Goal: Information Seeking & Learning: Learn about a topic

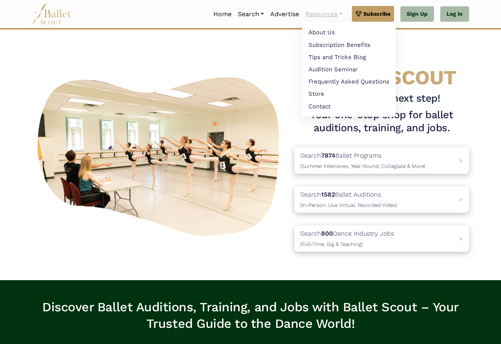
click at [324, 13] on link "Resources" at bounding box center [323, 14] width 43 height 17
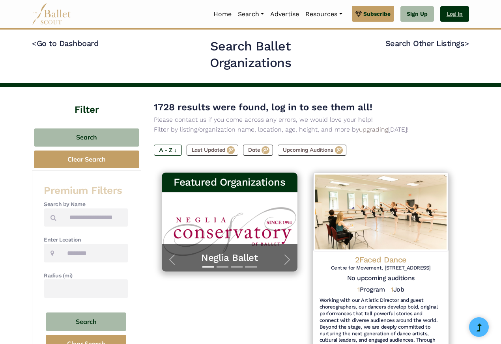
click at [459, 13] on link "Log In" at bounding box center [454, 14] width 29 height 16
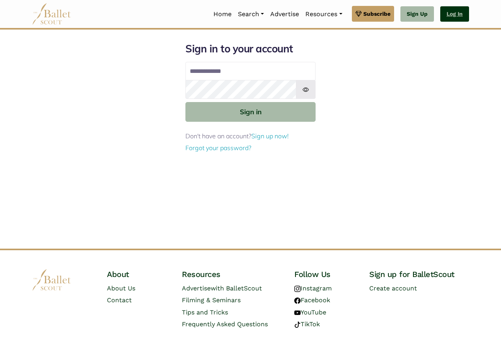
click at [458, 13] on link "Log In" at bounding box center [454, 14] width 29 height 16
type input "**********"
click at [309, 92] on img at bounding box center [306, 89] width 20 height 19
click at [309, 91] on img at bounding box center [306, 89] width 20 height 19
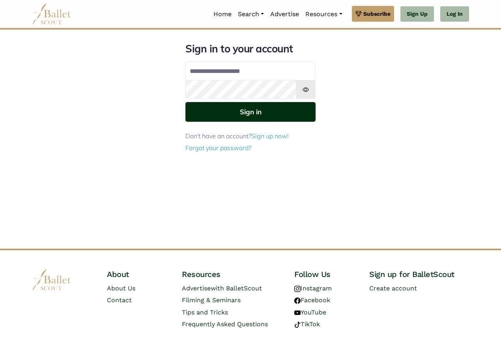
click at [267, 118] on button "Sign in" at bounding box center [250, 111] width 130 height 19
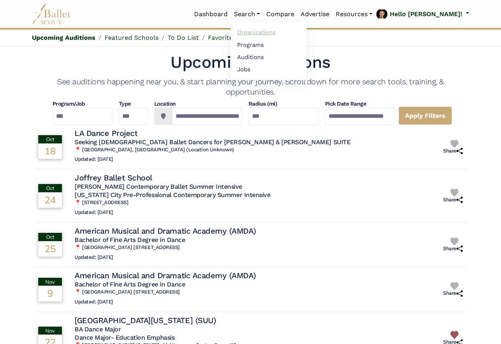
click at [285, 32] on link "Organizations" at bounding box center [269, 32] width 76 height 12
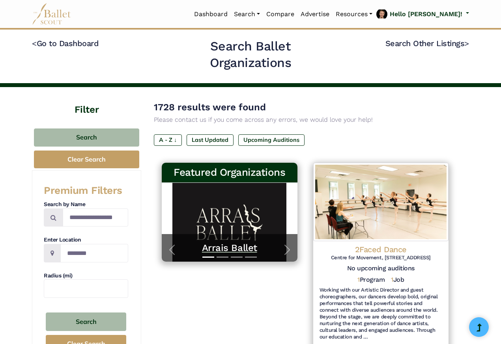
click at [218, 249] on h5 "Arrais Ballet" at bounding box center [230, 248] width 120 height 12
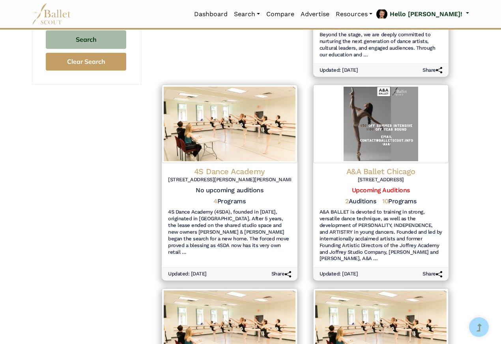
scroll to position [284, 0]
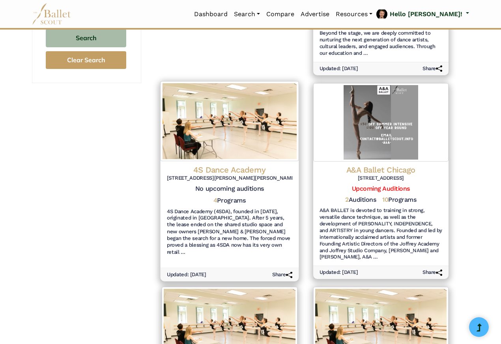
click at [231, 177] on h6 "17631 W Bernardo Dr Ste A, San Diego, CA 92127" at bounding box center [229, 178] width 125 height 7
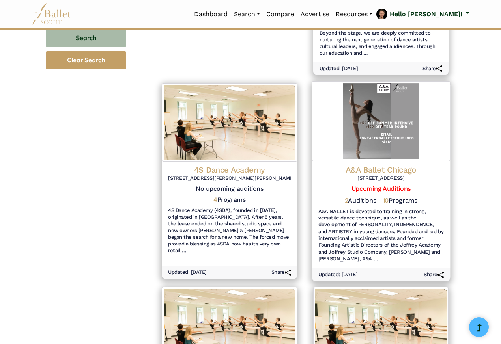
click at [373, 170] on h4 "A&A Ballet Chicago" at bounding box center [380, 170] width 125 height 11
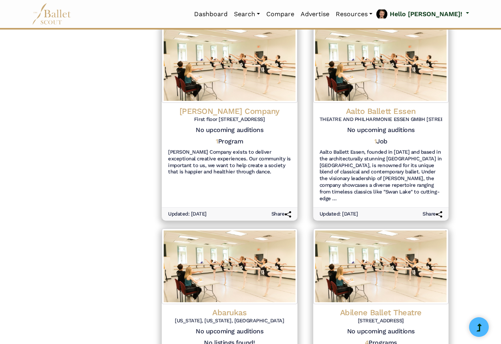
scroll to position [568, 0]
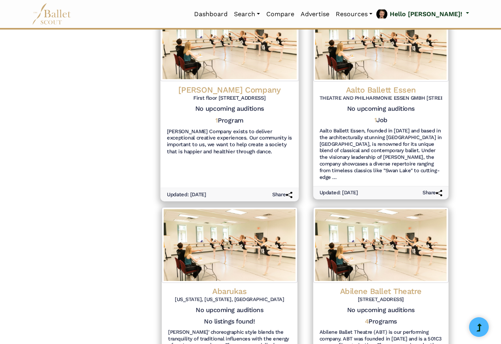
click at [215, 96] on h6 "First floor 32 Belgrave Road Leicester LE4 5AS United Kingdom" at bounding box center [229, 98] width 125 height 7
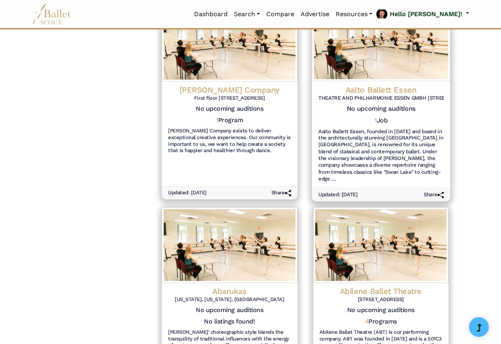
click at [387, 91] on h4 "Aalto Ballett Essen" at bounding box center [380, 89] width 125 height 11
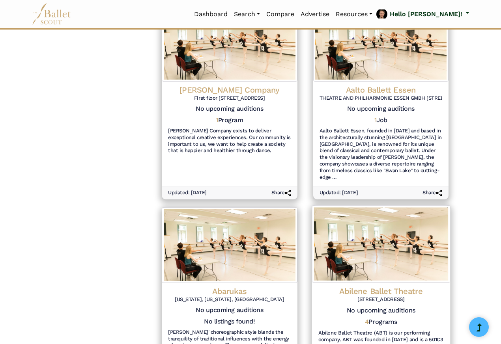
click at [358, 282] on img at bounding box center [381, 244] width 138 height 77
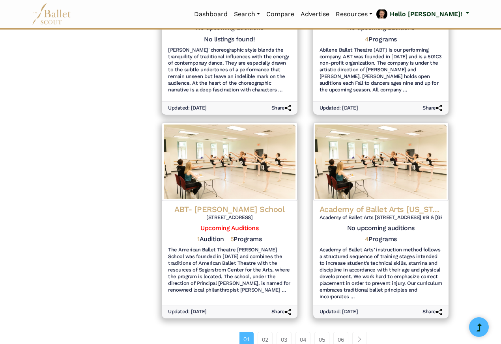
scroll to position [852, 0]
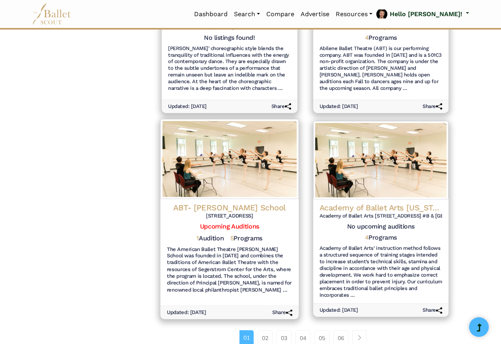
click at [226, 215] on h6 "600 Town Center Drive, Costa Mesa, CA 92626" at bounding box center [229, 216] width 125 height 7
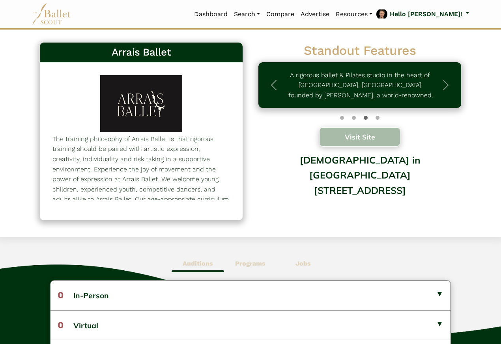
click at [352, 131] on button "Visit Site" at bounding box center [359, 136] width 81 height 19
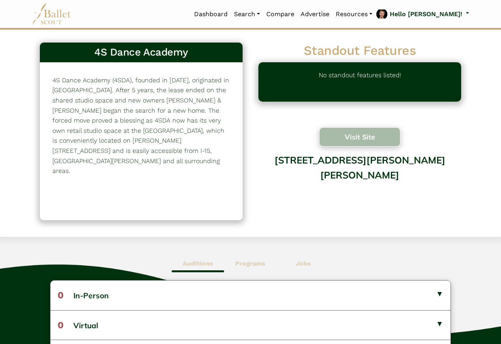
click at [346, 136] on button "Visit Site" at bounding box center [359, 136] width 81 height 19
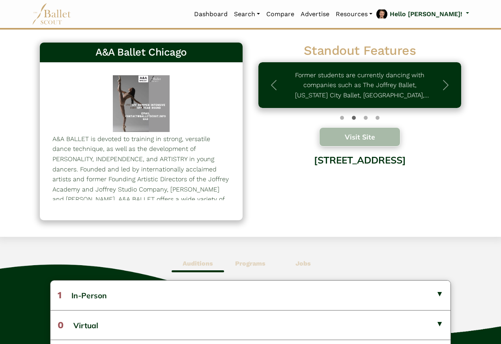
click at [347, 136] on button "Visit Site" at bounding box center [359, 136] width 81 height 19
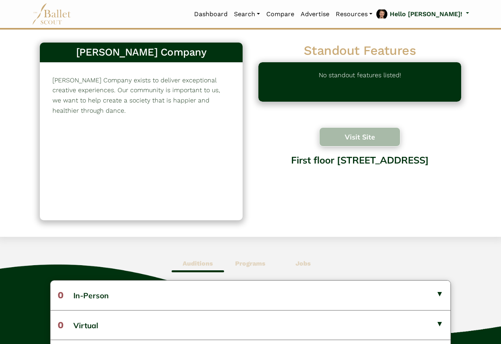
click at [350, 137] on button "Visit Site" at bounding box center [359, 136] width 81 height 19
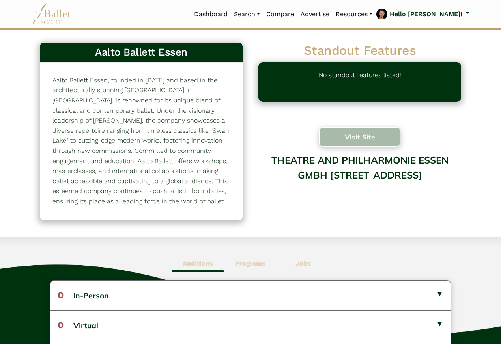
click at [352, 138] on button "Visit Site" at bounding box center [359, 136] width 81 height 19
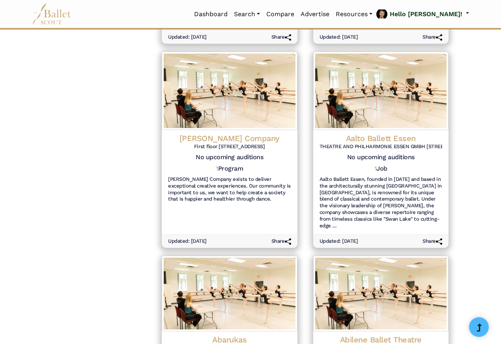
scroll to position [568, 0]
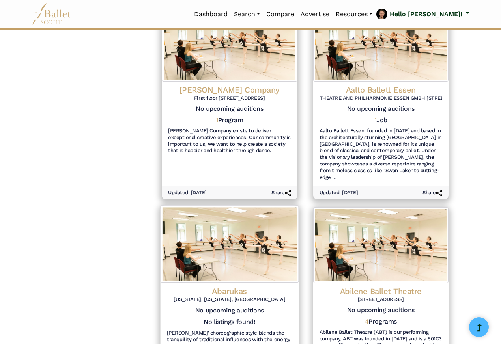
click at [208, 310] on h5 "No upcoming auditions" at bounding box center [229, 311] width 125 height 8
click at [211, 294] on h4 "Abarukas" at bounding box center [229, 291] width 125 height 11
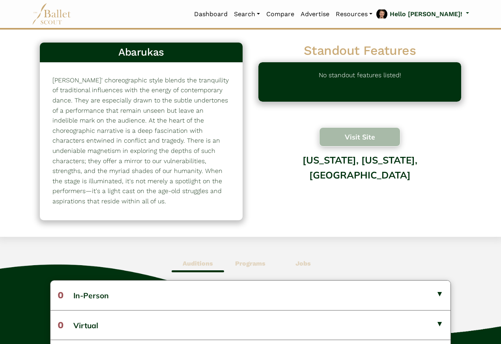
click at [352, 138] on button "Visit Site" at bounding box center [359, 136] width 81 height 19
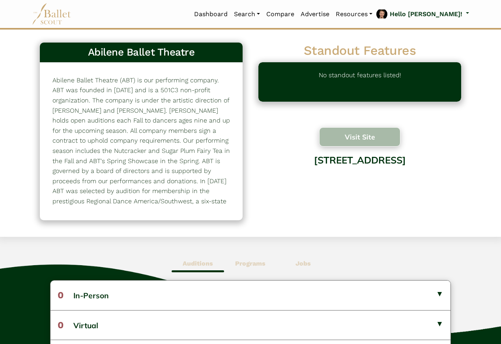
click at [352, 138] on button "Visit Site" at bounding box center [359, 136] width 81 height 19
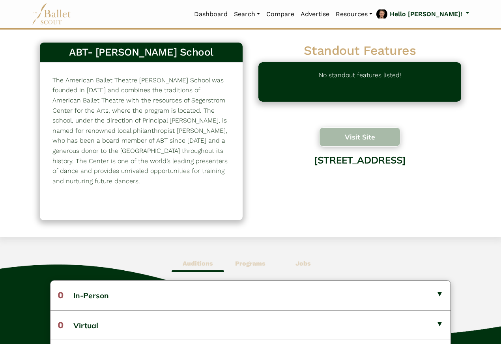
click at [348, 138] on button "Visit Site" at bounding box center [359, 136] width 81 height 19
